Goal: Transaction & Acquisition: Subscribe to service/newsletter

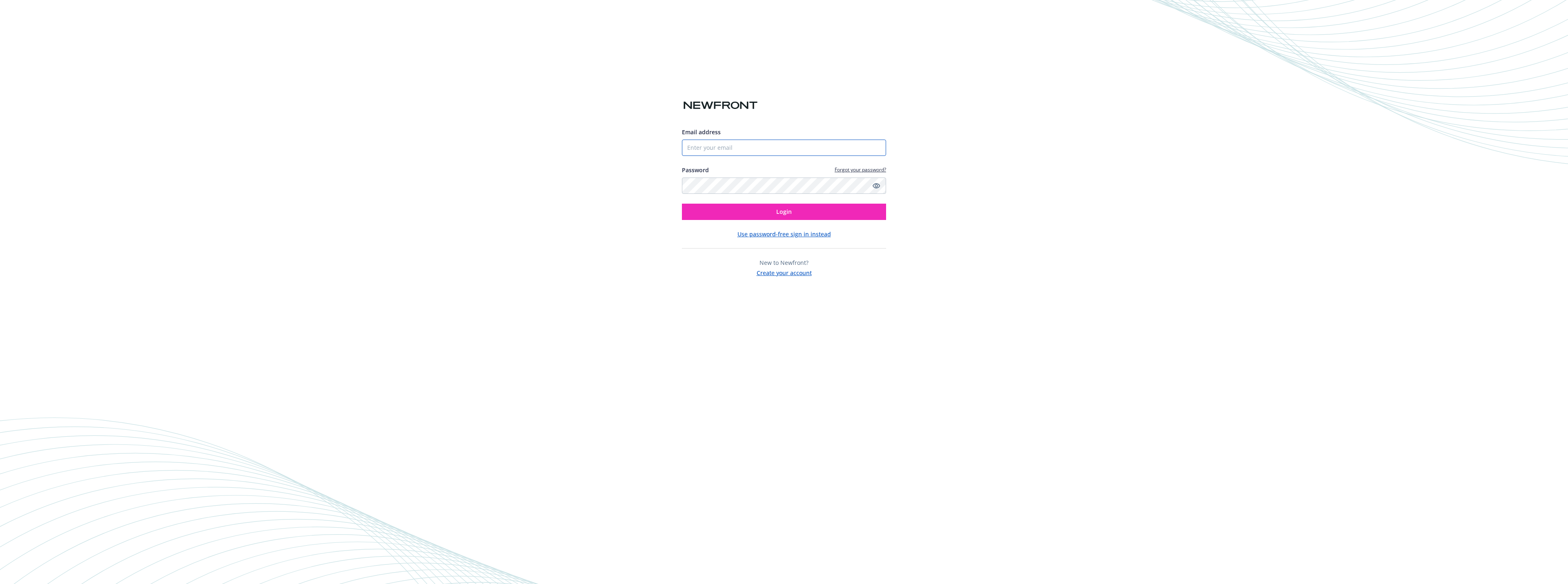
click at [698, 140] on input "Email address" at bounding box center [784, 147] width 204 height 17
type input "becky.waxman@opusonewinery.com"
click at [799, 273] on button "Create your account" at bounding box center [784, 272] width 55 height 10
click at [740, 207] on input "Email address" at bounding box center [784, 201] width 204 height 17
type input "becky.waxman@opusonewinery.com"
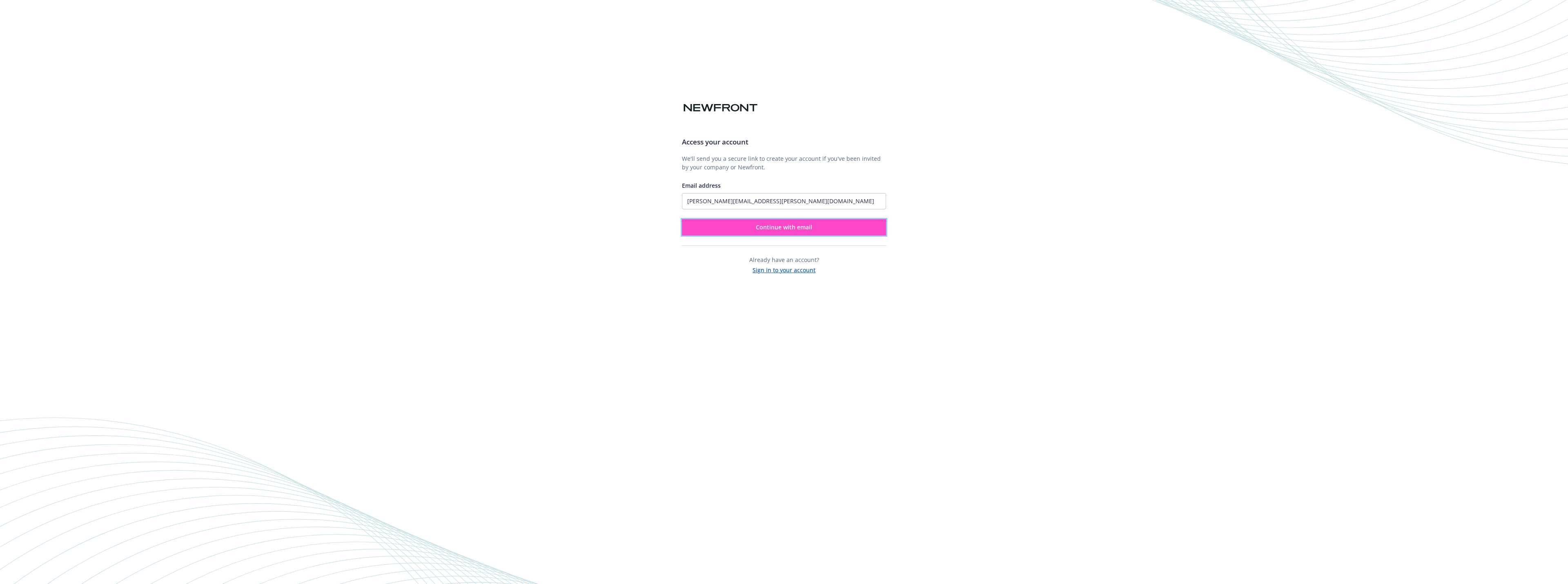
click at [770, 229] on span "Continue with email" at bounding box center [784, 227] width 56 height 8
